Goal: Task Accomplishment & Management: Complete application form

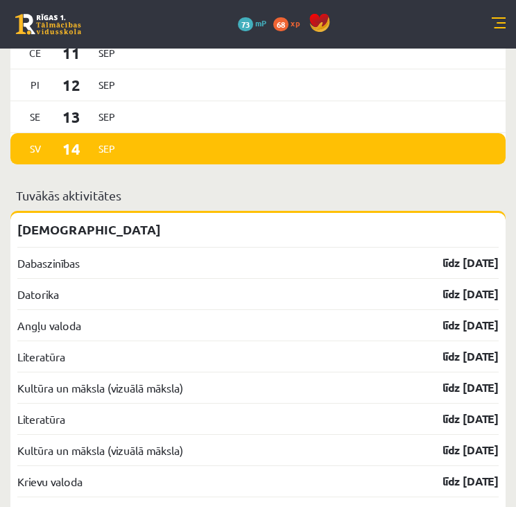
scroll to position [1566, 0]
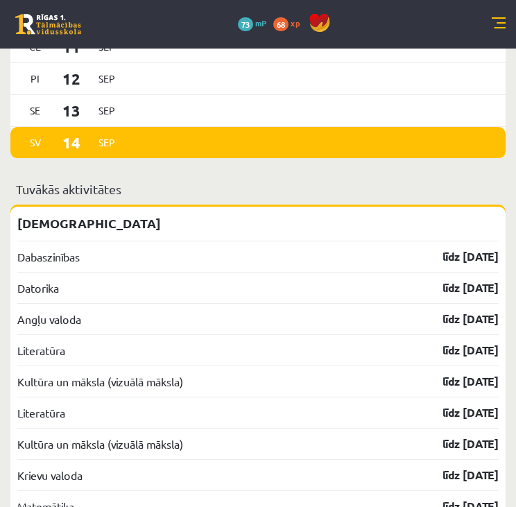
click at [89, 327] on div "Angļu valoda līdz [DATE]" at bounding box center [258, 318] width 482 height 31
click at [79, 328] on link "Angļu valoda" at bounding box center [49, 319] width 64 height 17
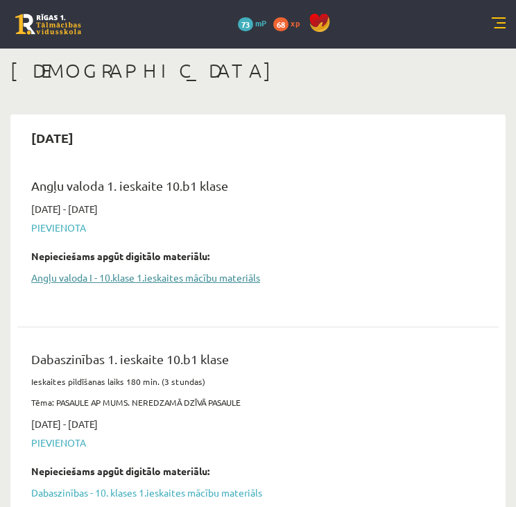
click at [149, 277] on link "Angļu valoda I - 10.klase 1.ieskaites mācību materiāls" at bounding box center [247, 278] width 433 height 15
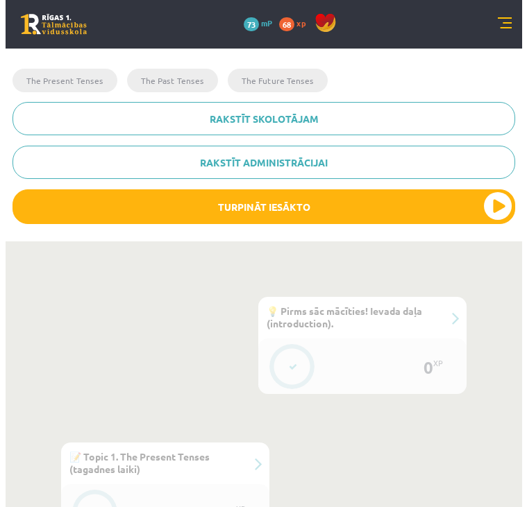
scroll to position [377, 0]
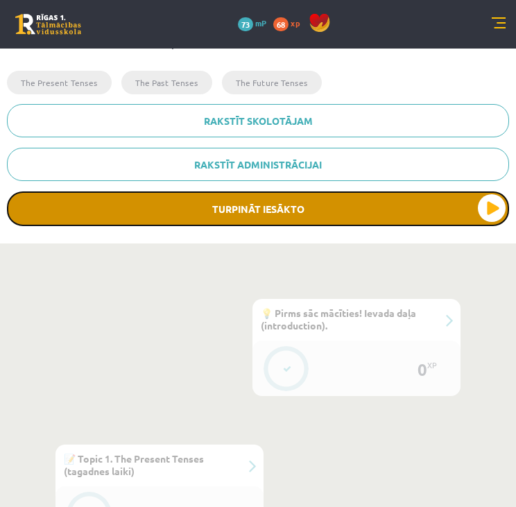
click at [280, 198] on button "Turpināt iesākto" at bounding box center [258, 209] width 502 height 35
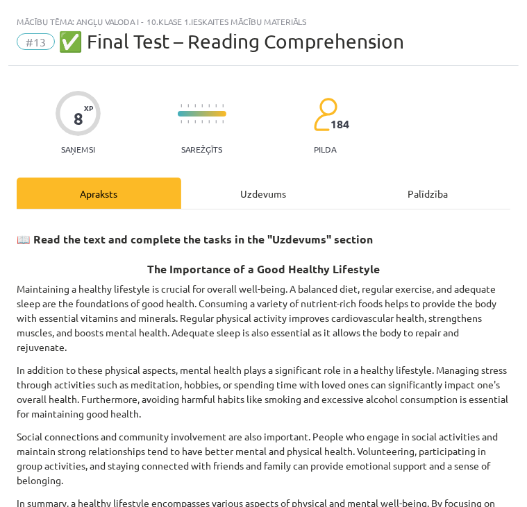
scroll to position [165, 0]
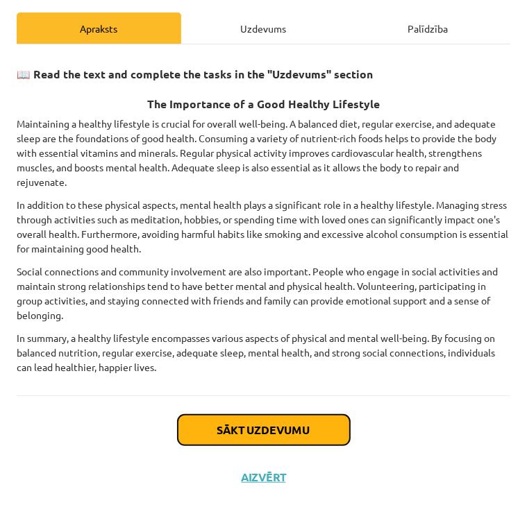
click at [215, 423] on button "Sākt uzdevumu" at bounding box center [264, 430] width 172 height 31
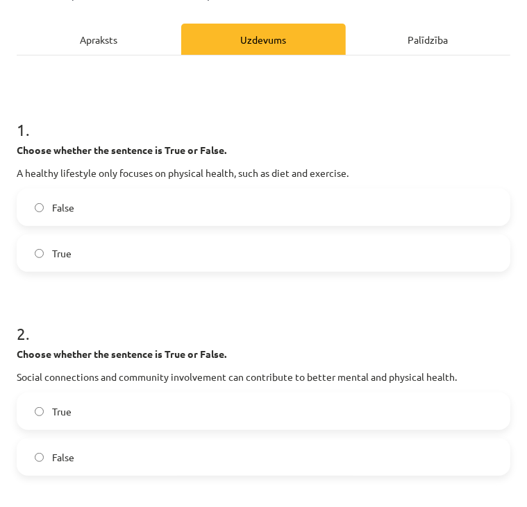
scroll to position [155, 0]
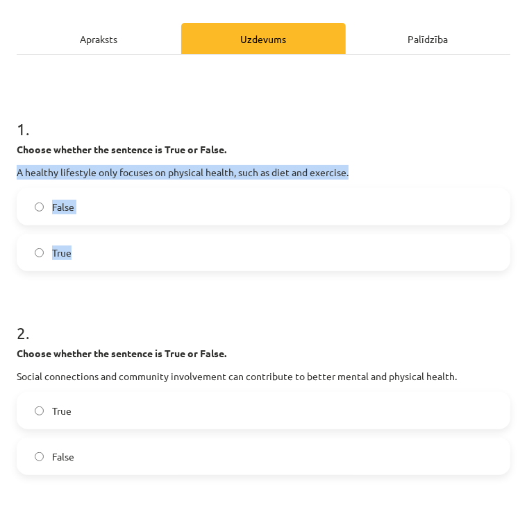
drag, startPoint x: 11, startPoint y: 166, endPoint x: 146, endPoint y: 251, distance: 159.0
copy div "A healthy lifestyle only focuses on physical health, such as diet and exercise.…"
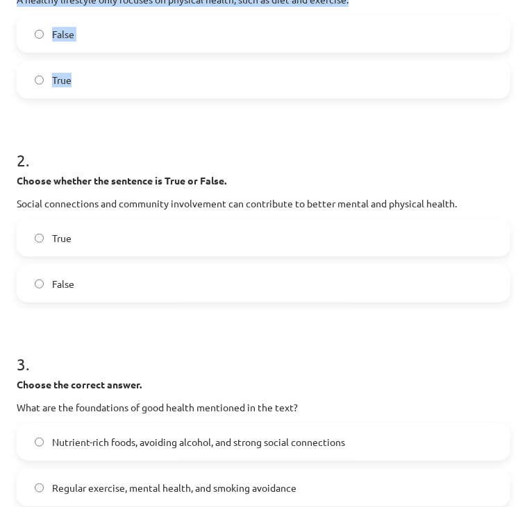
scroll to position [329, 0]
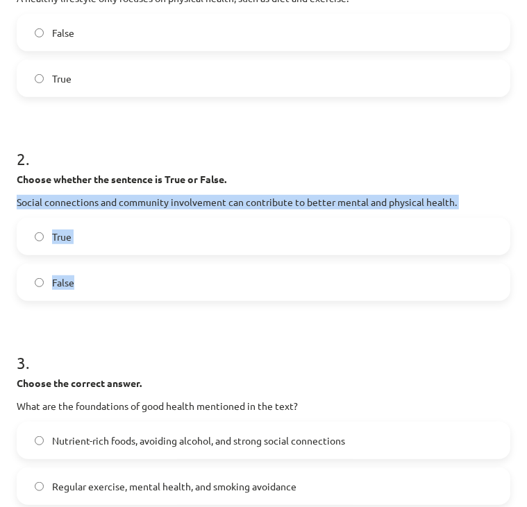
drag, startPoint x: 8, startPoint y: 198, endPoint x: 123, endPoint y: 273, distance: 137.2
click at [123, 273] on div "8 XP Saņemsi Sarežģīts 184 pilda Apraksts Uzdevums Palīdzība 1 . Choose whether…" at bounding box center [263, 378] width 510 height 1282
copy div "Social connections and community involvement can contribute to better mental an…"
click at [43, 230] on label "True" at bounding box center [263, 236] width 491 height 35
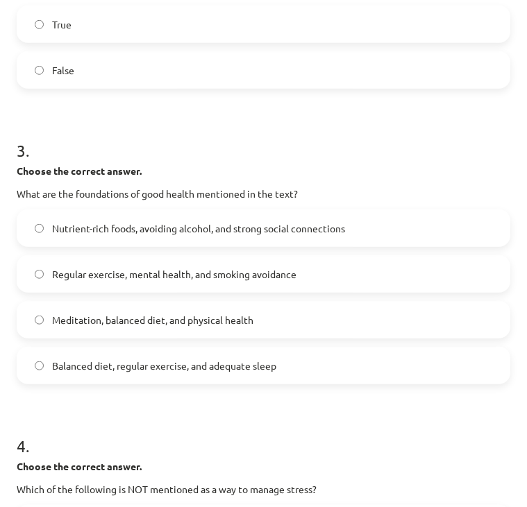
scroll to position [544, 0]
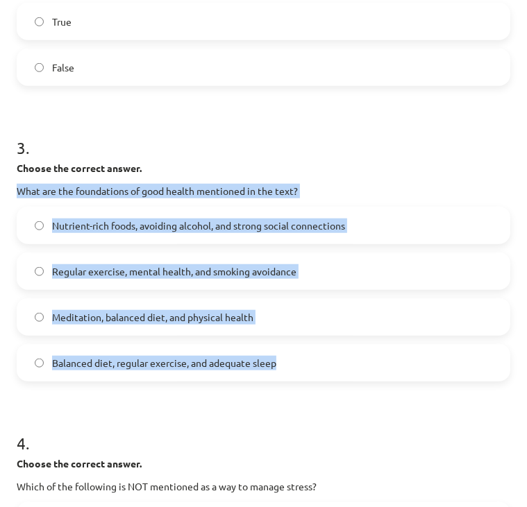
drag, startPoint x: 11, startPoint y: 185, endPoint x: 321, endPoint y: 357, distance: 354.5
click at [321, 357] on div "8 XP Saņemsi Sarežģīts 184 pilda Apraksts Uzdevums Palīdzība 1 . Choose whether…" at bounding box center [263, 163] width 510 height 1282
copy div "What are the foundations of good health mentioned in the text? Nutrient-rich fo…"
click at [278, 361] on label "Balanced diet, regular exercise, and adequate sleep" at bounding box center [263, 363] width 491 height 35
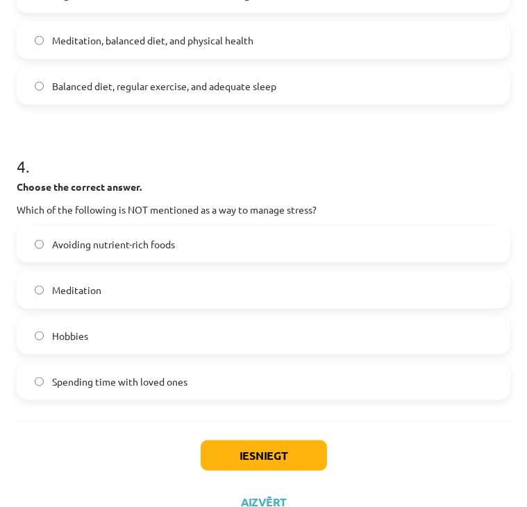
scroll to position [848, 0]
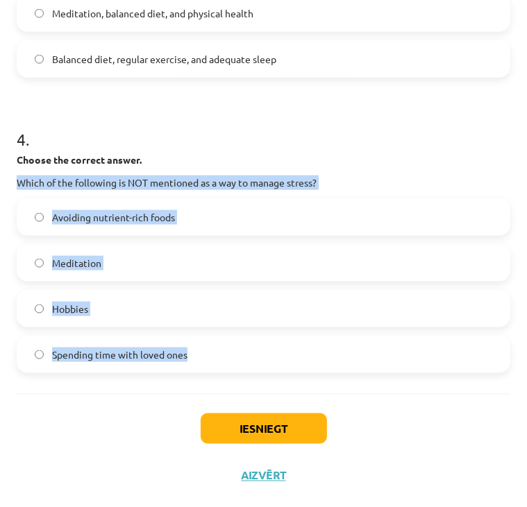
drag, startPoint x: 12, startPoint y: 175, endPoint x: 241, endPoint y: 357, distance: 293.4
copy div "Which of the following is NOT mentioned as a way to manage stress? Avoiding nut…"
click at [234, 224] on label "Avoiding nutrient-rich foods" at bounding box center [263, 217] width 491 height 35
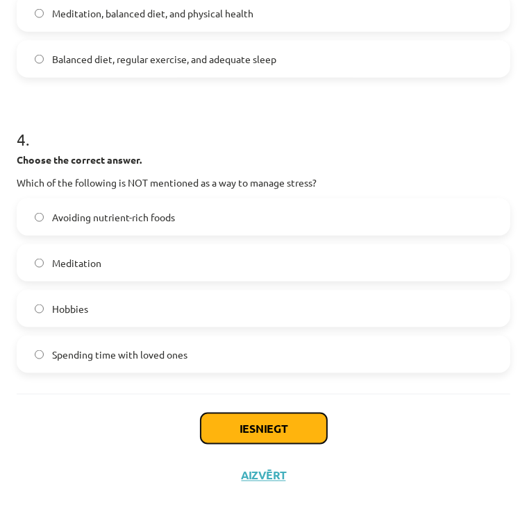
click at [272, 427] on button "Iesniegt" at bounding box center [264, 429] width 126 height 31
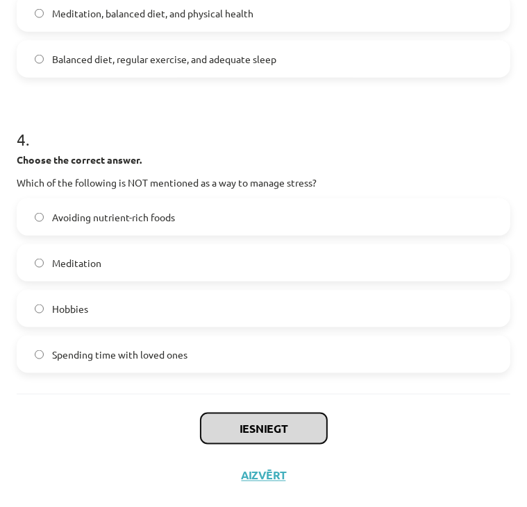
click at [264, 434] on button "Iesniegt" at bounding box center [264, 429] width 126 height 31
